Goal: Information Seeking & Learning: Check status

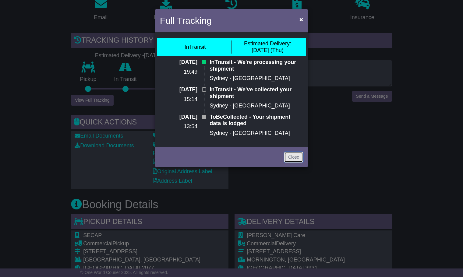
click at [294, 155] on link "Close" at bounding box center [293, 157] width 19 height 11
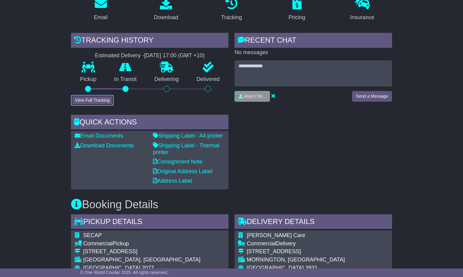
click at [95, 96] on button "View Full Tracking" at bounding box center [92, 100] width 42 height 11
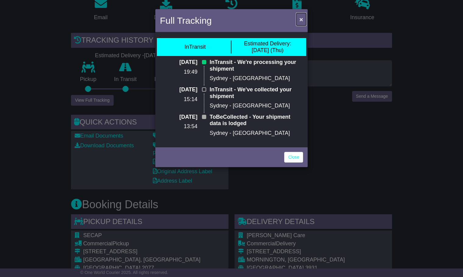
click at [300, 21] on span "×" at bounding box center [302, 19] width 4 height 7
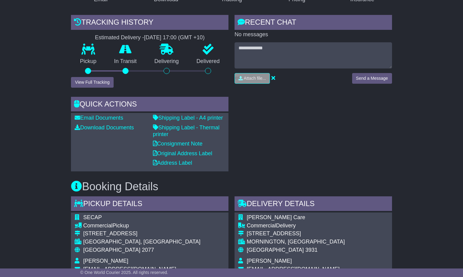
scroll to position [135, 0]
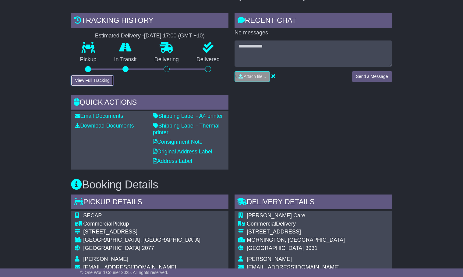
click at [80, 76] on button "View Full Tracking" at bounding box center [92, 80] width 42 height 11
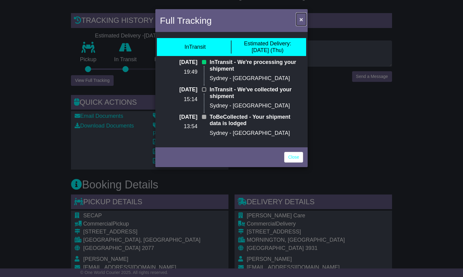
click at [301, 21] on span "×" at bounding box center [302, 19] width 4 height 7
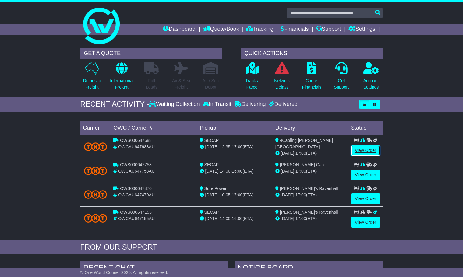
click at [356, 149] on link "View Order" at bounding box center [365, 150] width 29 height 11
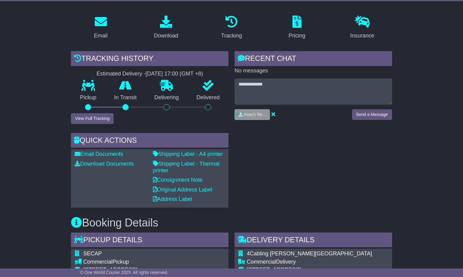
scroll to position [89, 0]
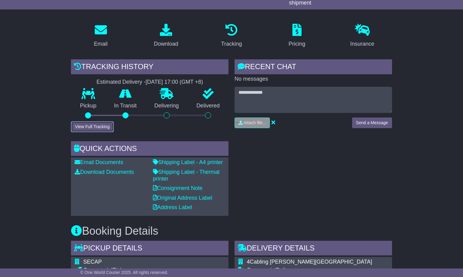
click at [95, 123] on button "View Full Tracking" at bounding box center [92, 127] width 42 height 11
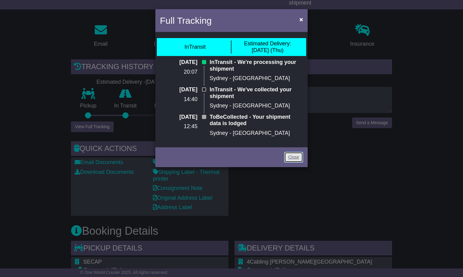
click at [296, 159] on link "Close" at bounding box center [293, 157] width 19 height 11
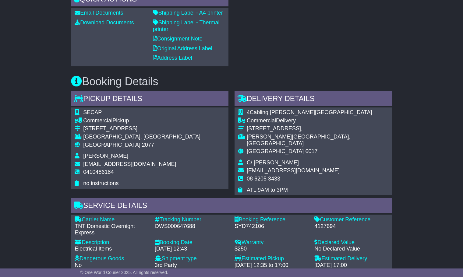
scroll to position [239, 0]
click at [173, 223] on div "OWS000647688" at bounding box center [192, 226] width 74 height 7
copy div "OWS000647688"
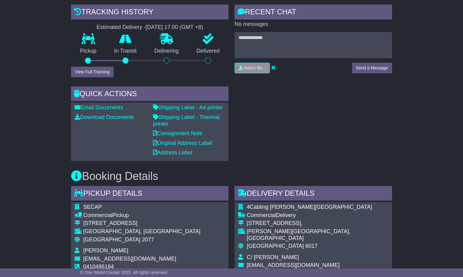
scroll to position [0, 0]
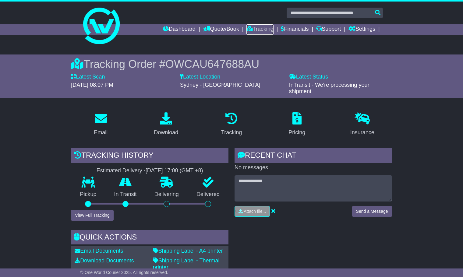
click at [251, 28] on link "Tracking" at bounding box center [260, 29] width 27 height 10
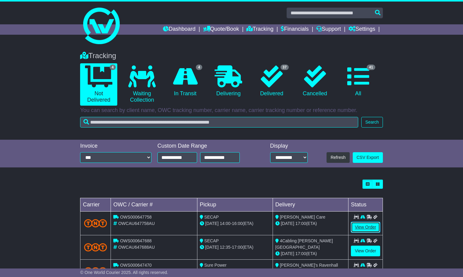
click at [367, 226] on link "View Order" at bounding box center [365, 227] width 29 height 11
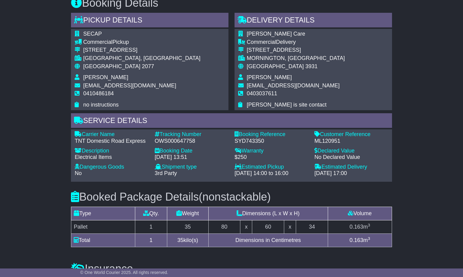
scroll to position [319, 0]
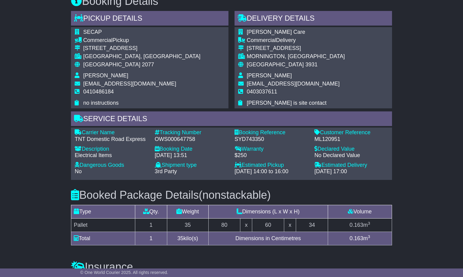
click at [173, 136] on div "OWS000647758" at bounding box center [192, 139] width 74 height 7
copy div "OWS000647758"
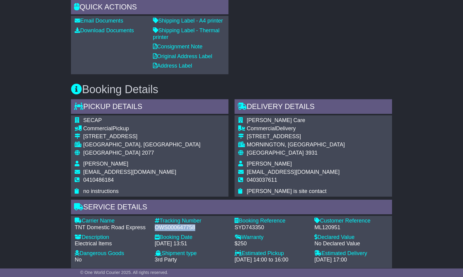
scroll to position [0, 0]
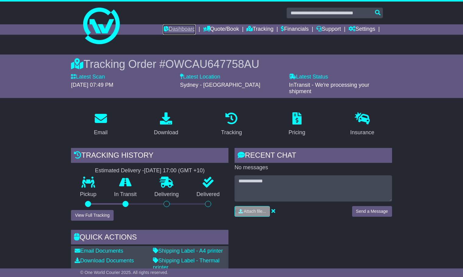
click at [173, 31] on link "Dashboard" at bounding box center [179, 29] width 33 height 10
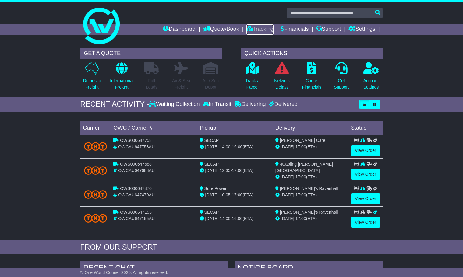
click at [249, 29] on link "Tracking" at bounding box center [260, 29] width 27 height 10
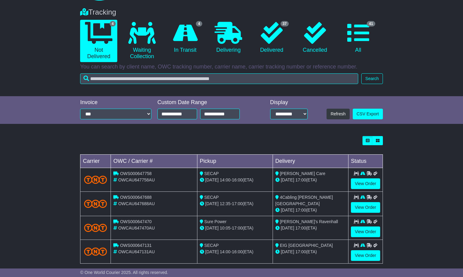
scroll to position [49, 0]
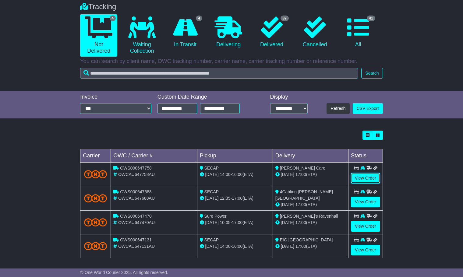
click at [367, 177] on link "View Order" at bounding box center [365, 178] width 29 height 11
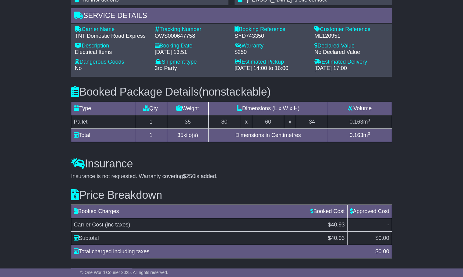
scroll to position [435, 0]
